Goal: Book appointment/travel/reservation

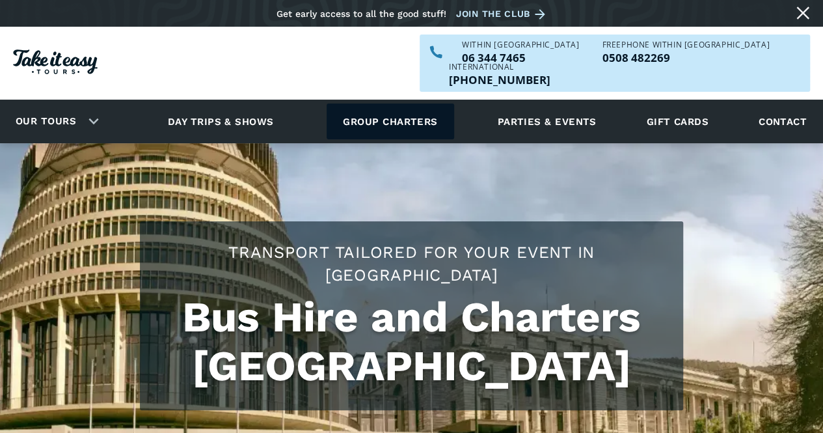
click at [373, 105] on link "Group charters" at bounding box center [390, 121] width 127 height 36
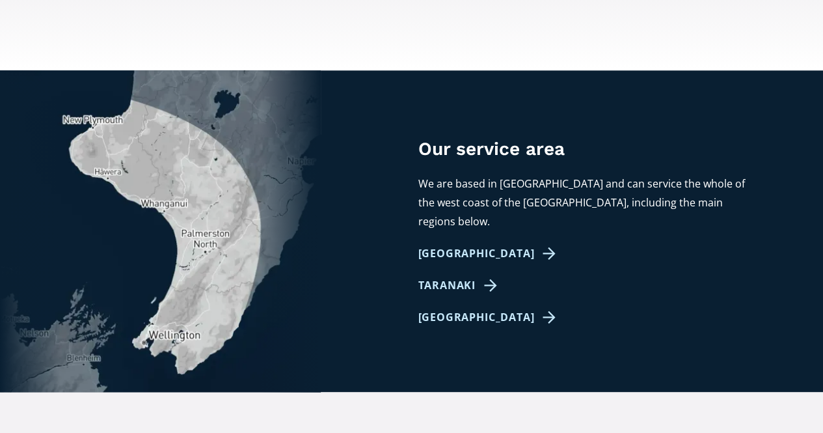
scroll to position [781, 0]
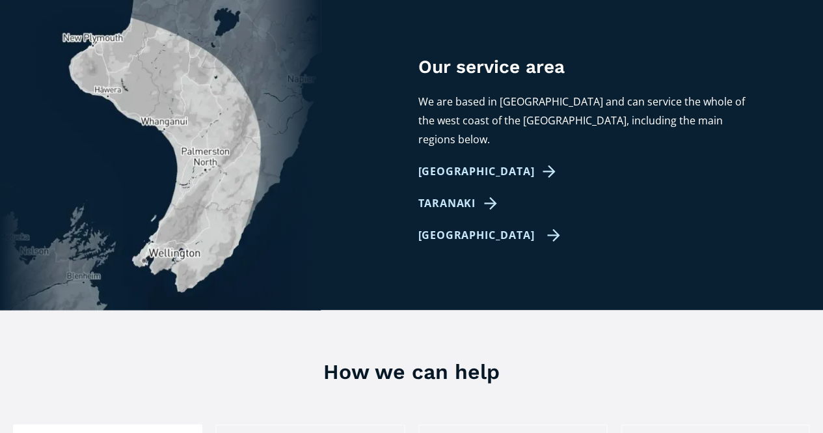
click at [447, 226] on link "[GEOGRAPHIC_DATA]" at bounding box center [489, 235] width 142 height 19
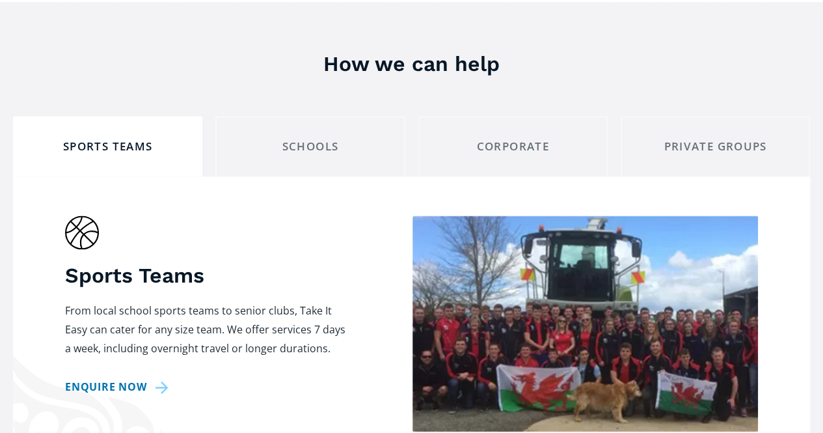
scroll to position [846, 0]
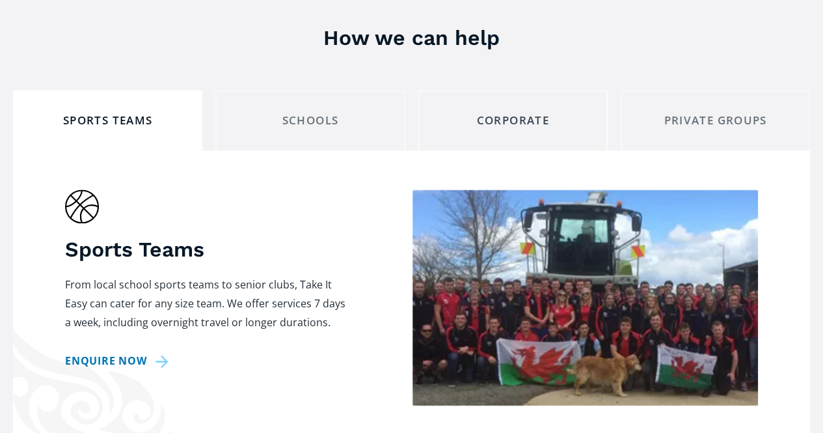
click at [527, 111] on div "Corporate" at bounding box center [512, 121] width 167 height 20
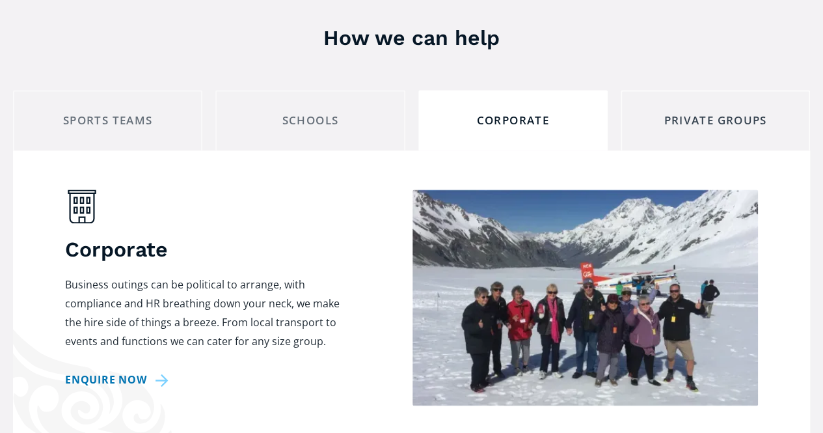
click at [727, 111] on div "Private Groups" at bounding box center [715, 121] width 167 height 20
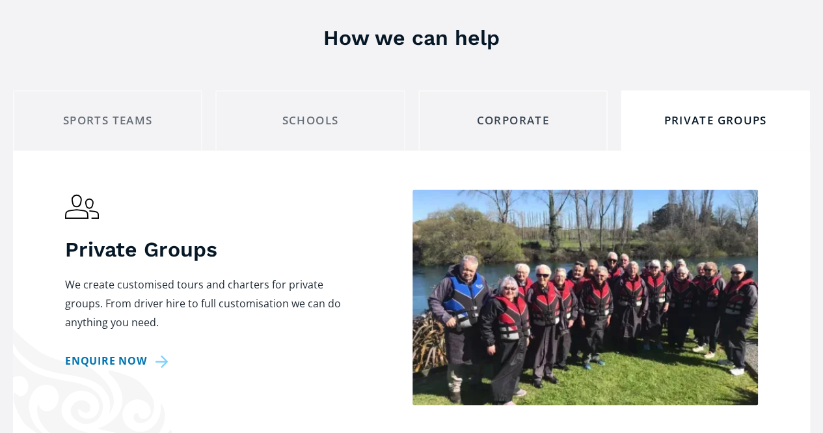
click at [505, 92] on link "Corporate" at bounding box center [512, 120] width 189 height 61
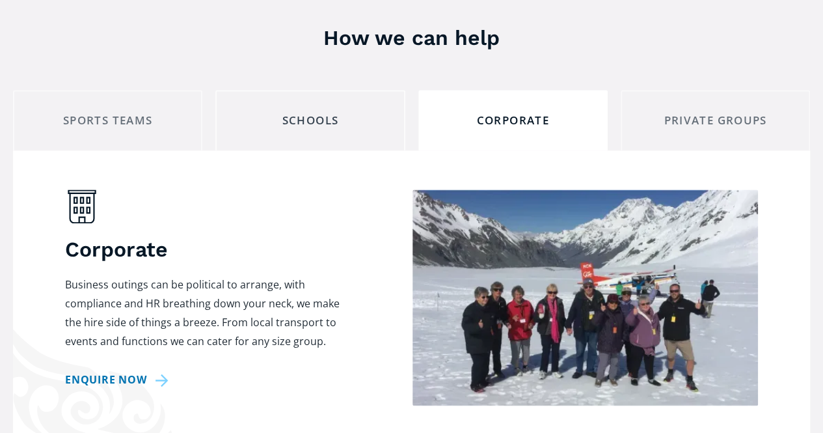
drag, startPoint x: 295, startPoint y: 81, endPoint x: 286, endPoint y: 81, distance: 9.1
click at [295, 111] on div "Schools" at bounding box center [309, 121] width 167 height 20
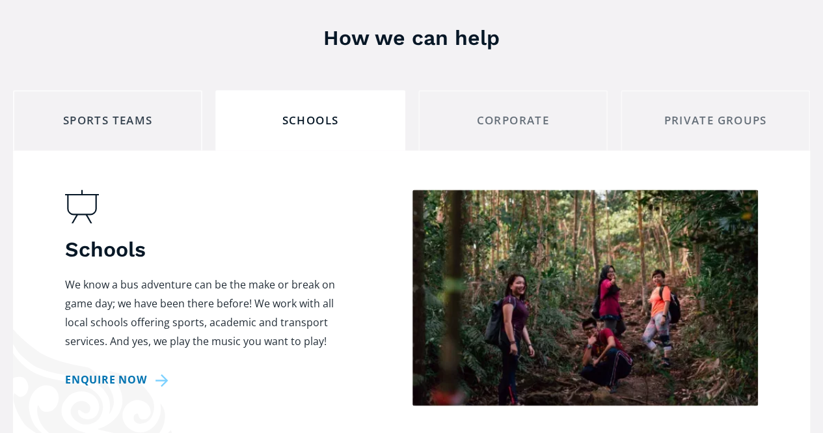
click at [142, 91] on link "Sports Teams" at bounding box center [107, 120] width 189 height 61
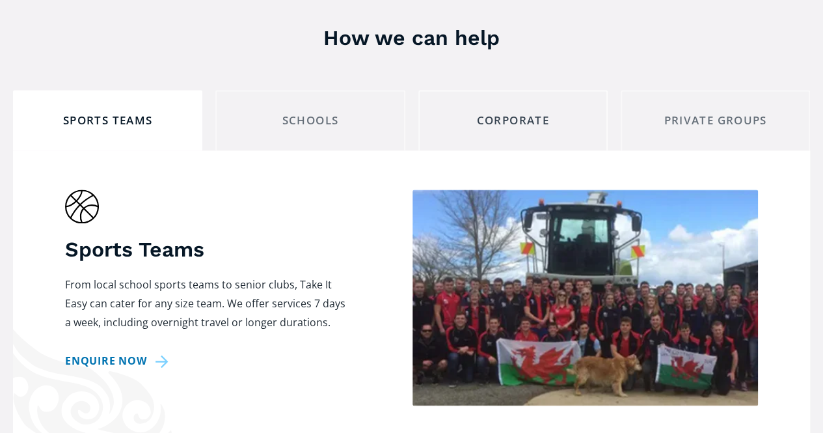
click at [543, 92] on link "Corporate" at bounding box center [512, 120] width 189 height 61
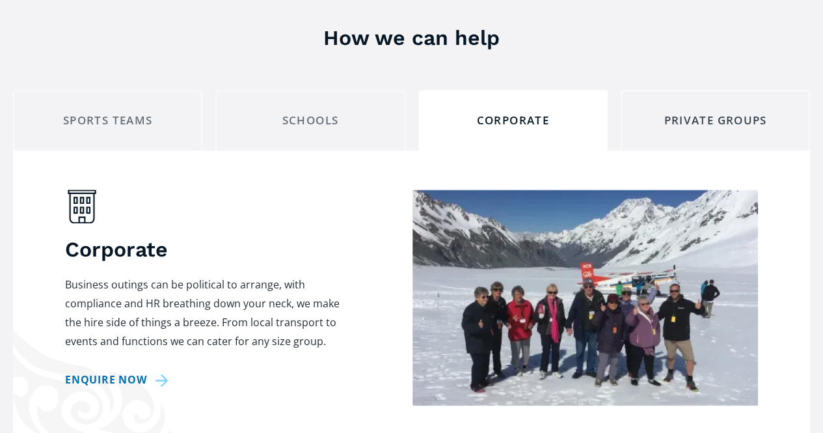
click at [705, 90] on link "Private Groups" at bounding box center [715, 120] width 189 height 61
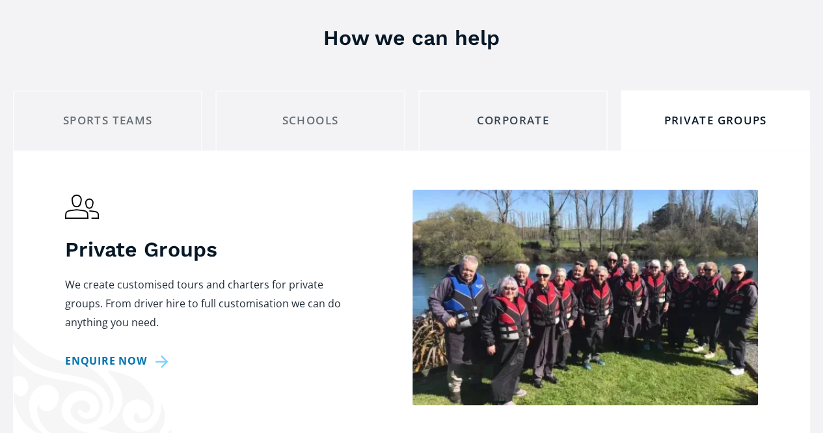
click at [532, 90] on link "Corporate" at bounding box center [512, 120] width 189 height 61
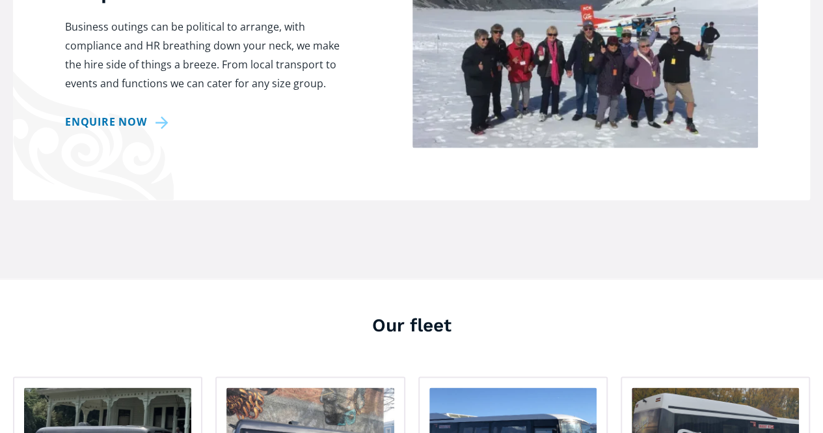
scroll to position [976, 0]
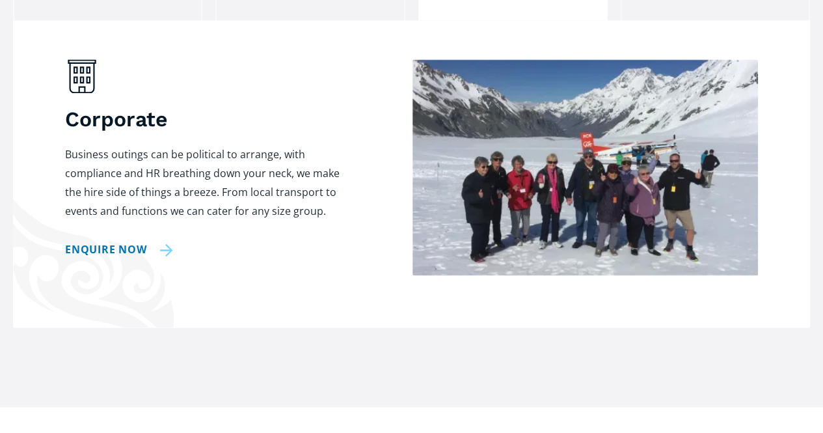
click at [102, 240] on link "Enquire now" at bounding box center [119, 249] width 108 height 19
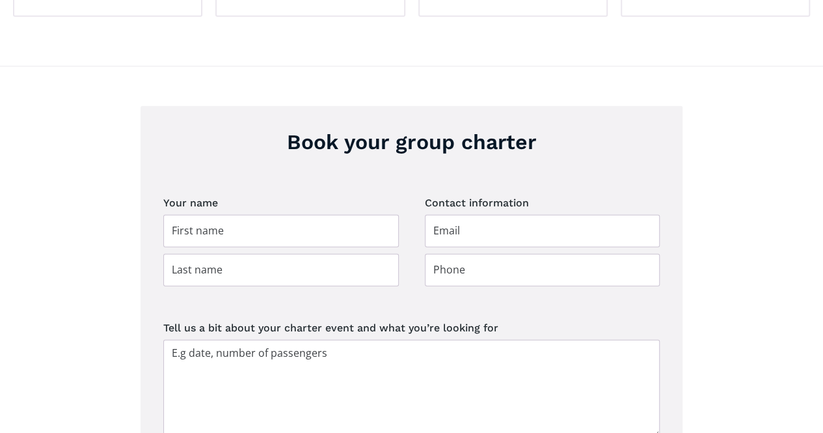
scroll to position [1785, 0]
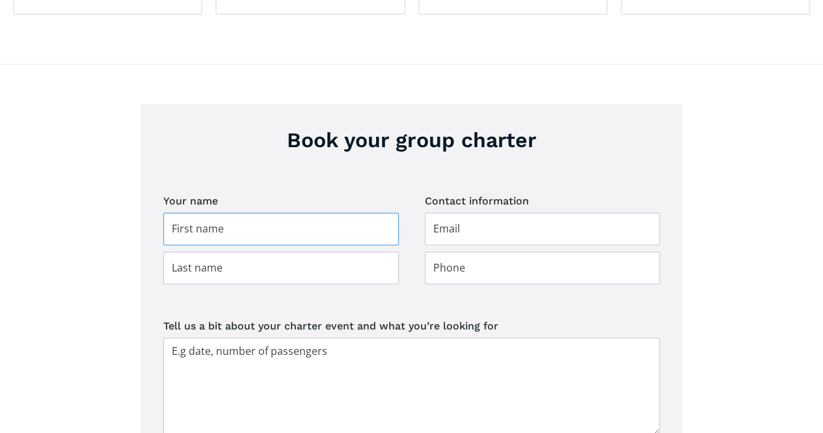
click at [289, 213] on input "Group charter booking" at bounding box center [280, 229] width 235 height 33
type input "Jasmine"
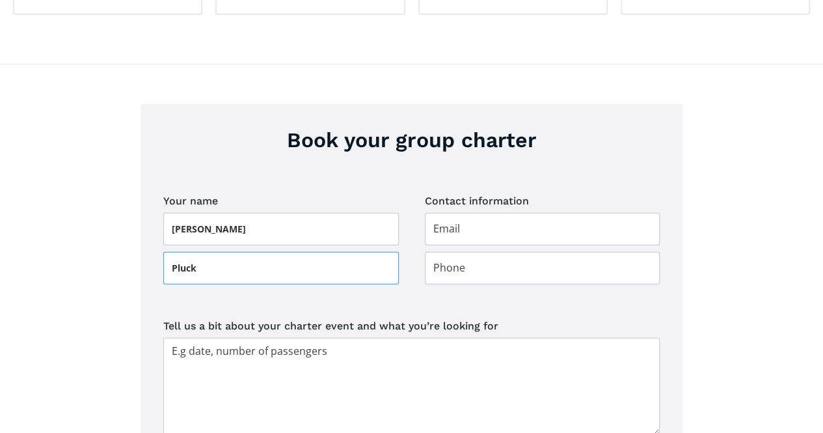
type input "Pluck"
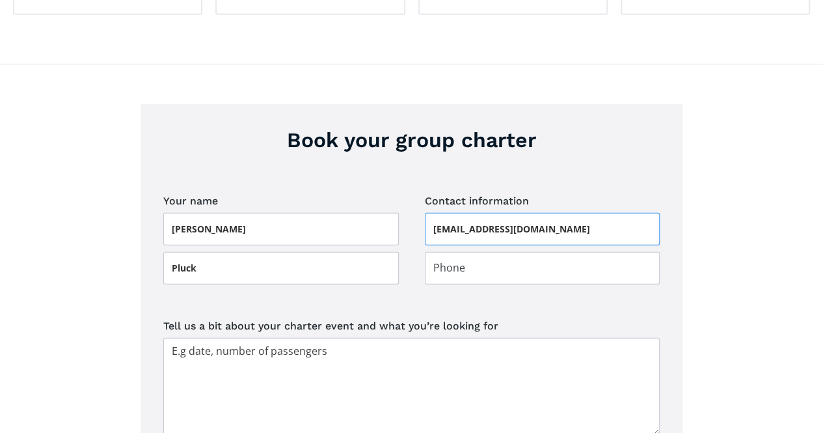
type input "jasmine@torlesse.co"
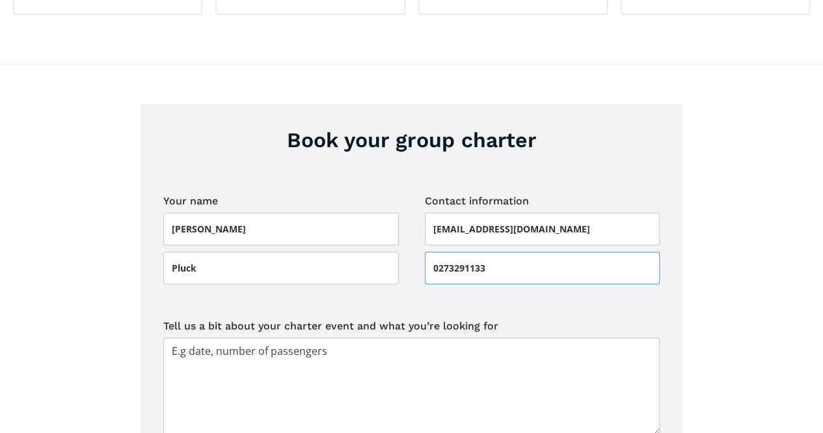
type input "0273291133"
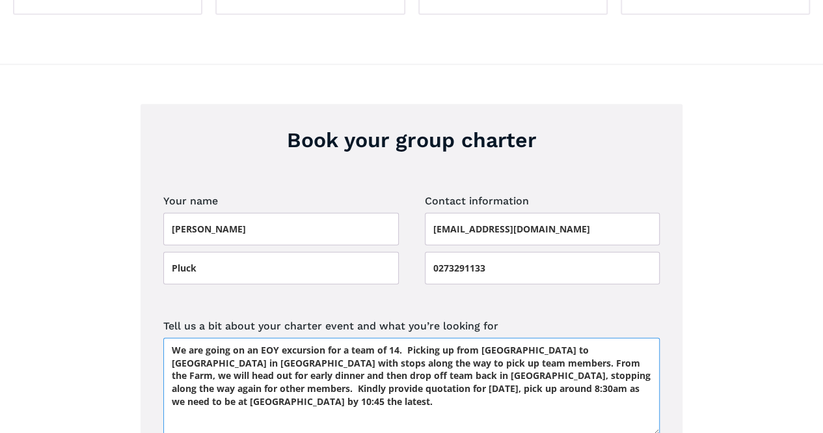
type textarea "We are going on an EOY excursion for a team of 14. Picking up from Wellington t…"
drag, startPoint x: 400, startPoint y: 401, endPoint x: 388, endPoint y: 401, distance: 12.4
type input "Please wait..."
